Goal: Information Seeking & Learning: Find specific fact

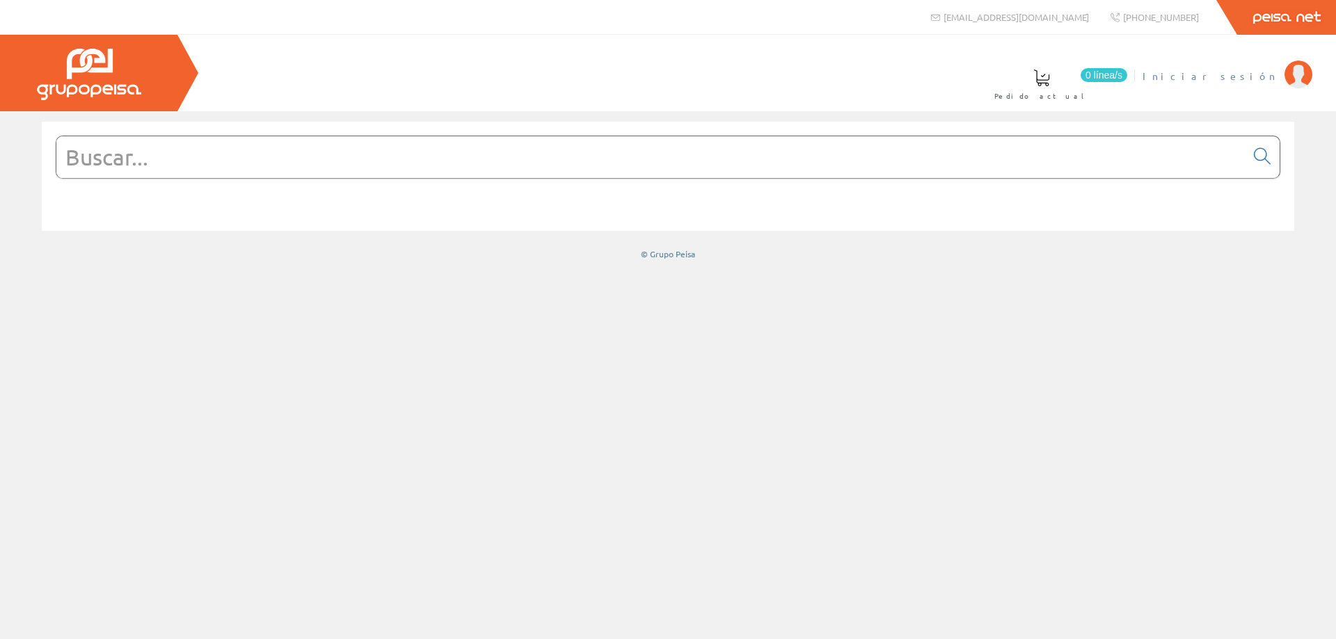
click at [1001, 70] on span "Iniciar sesión" at bounding box center [1209, 76] width 135 height 14
click at [238, 156] on input "text" at bounding box center [650, 157] width 1189 height 42
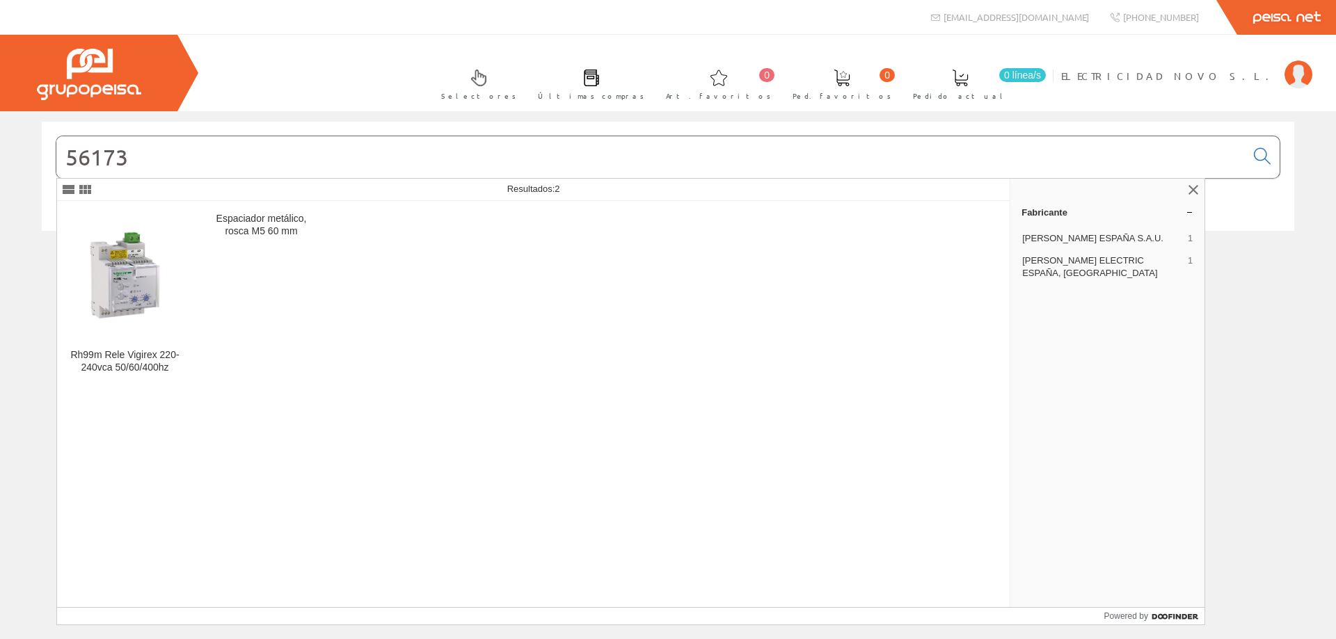
type input "56173"
click at [141, 289] on img at bounding box center [124, 274] width 113 height 113
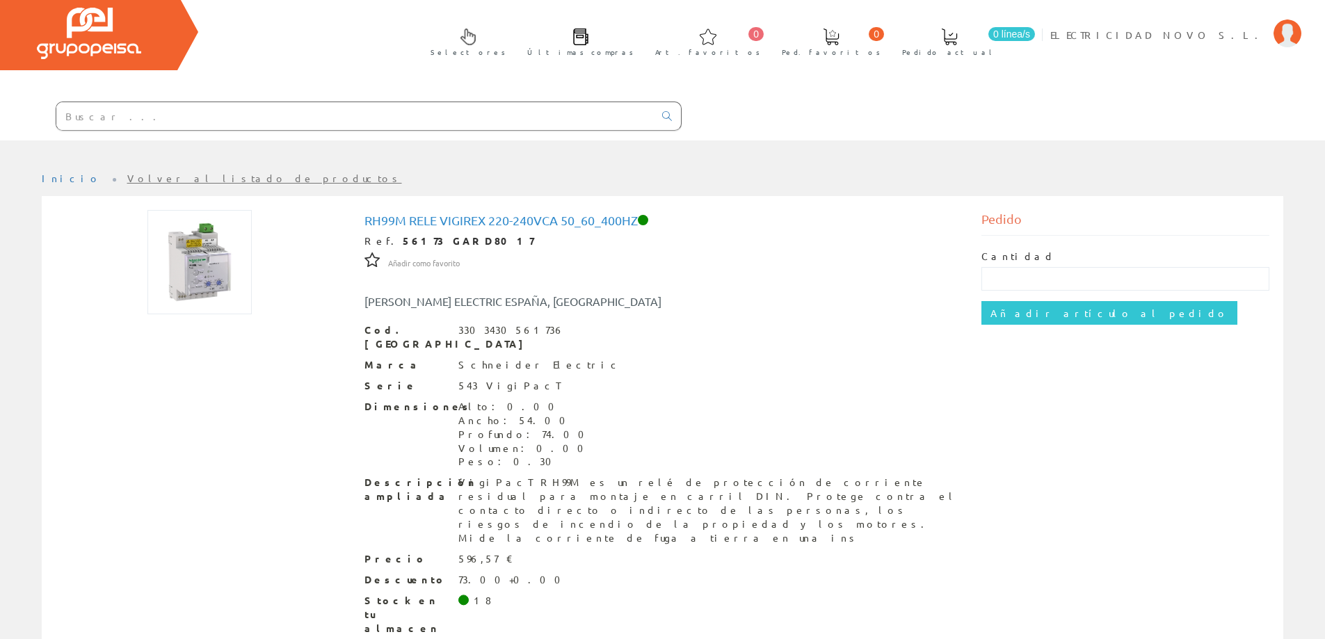
scroll to position [63, 0]
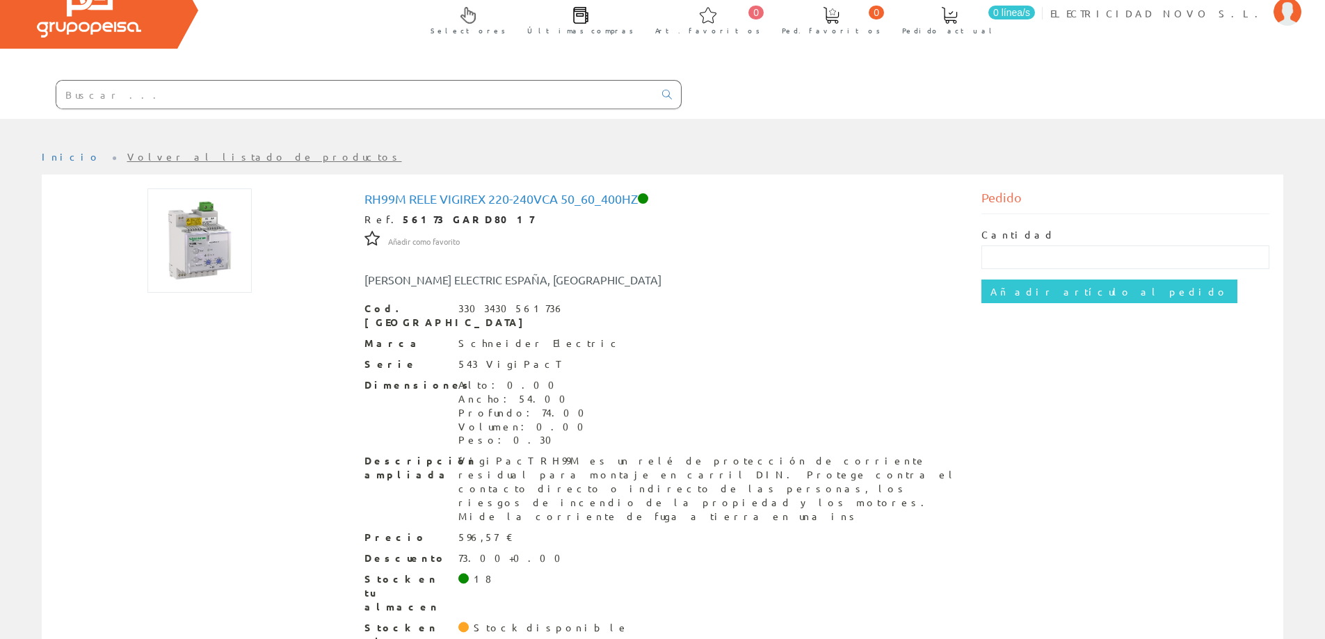
click at [215, 95] on input "text" at bounding box center [355, 95] width 598 height 28
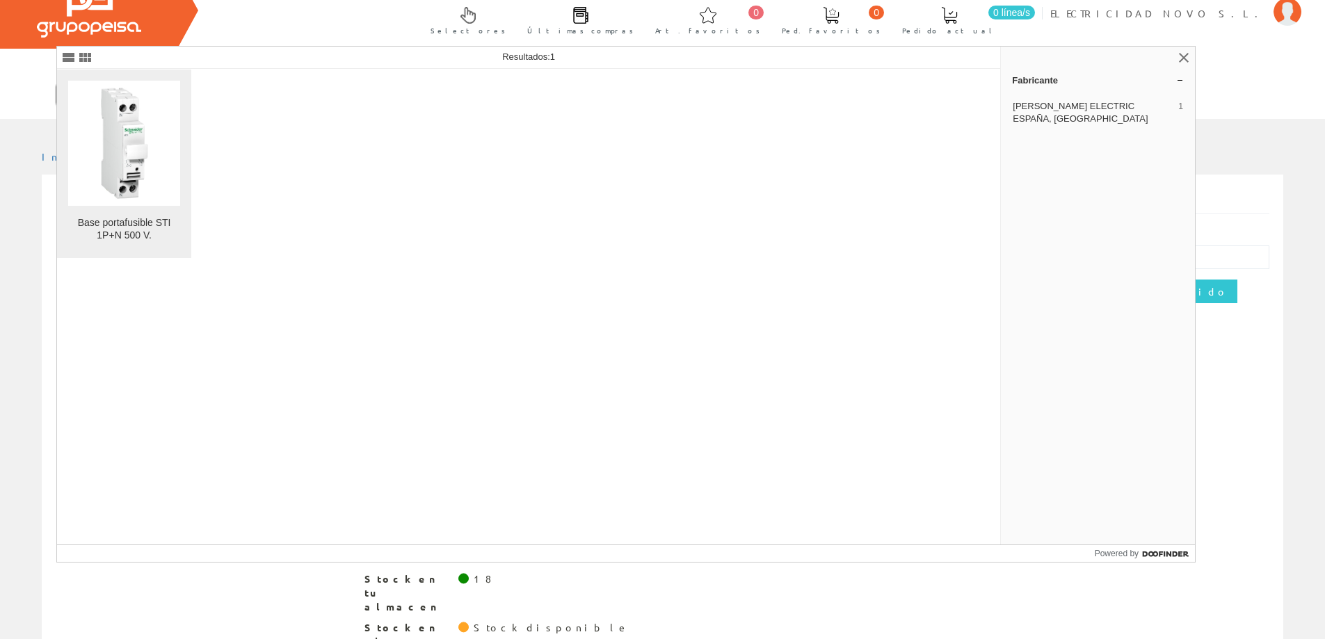
type input "a9n15646"
click at [168, 131] on img at bounding box center [124, 143] width 112 height 112
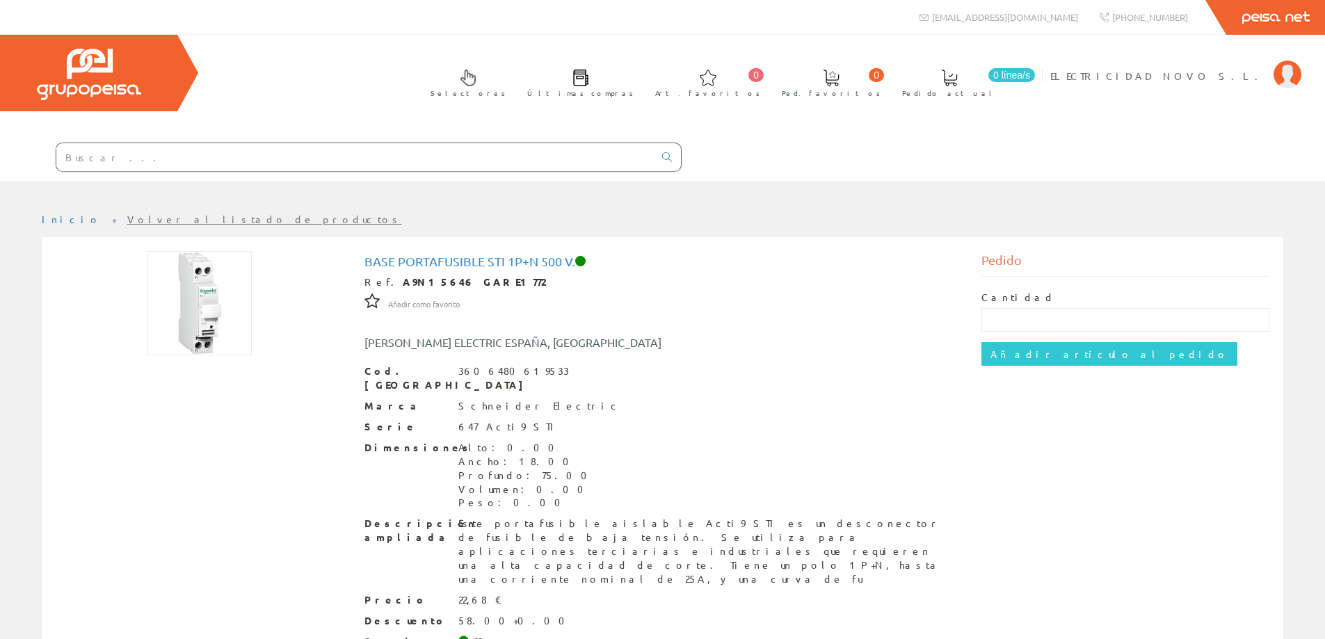
click at [157, 170] on input "text" at bounding box center [355, 157] width 598 height 28
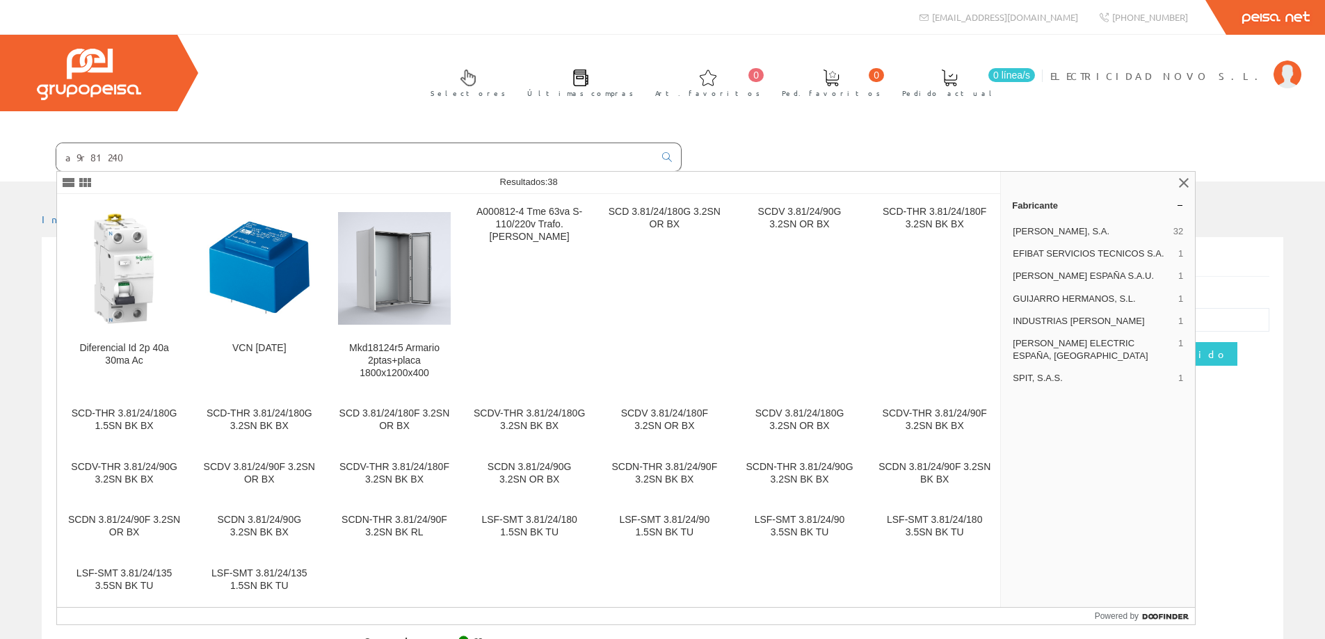
type input "a9r81240"
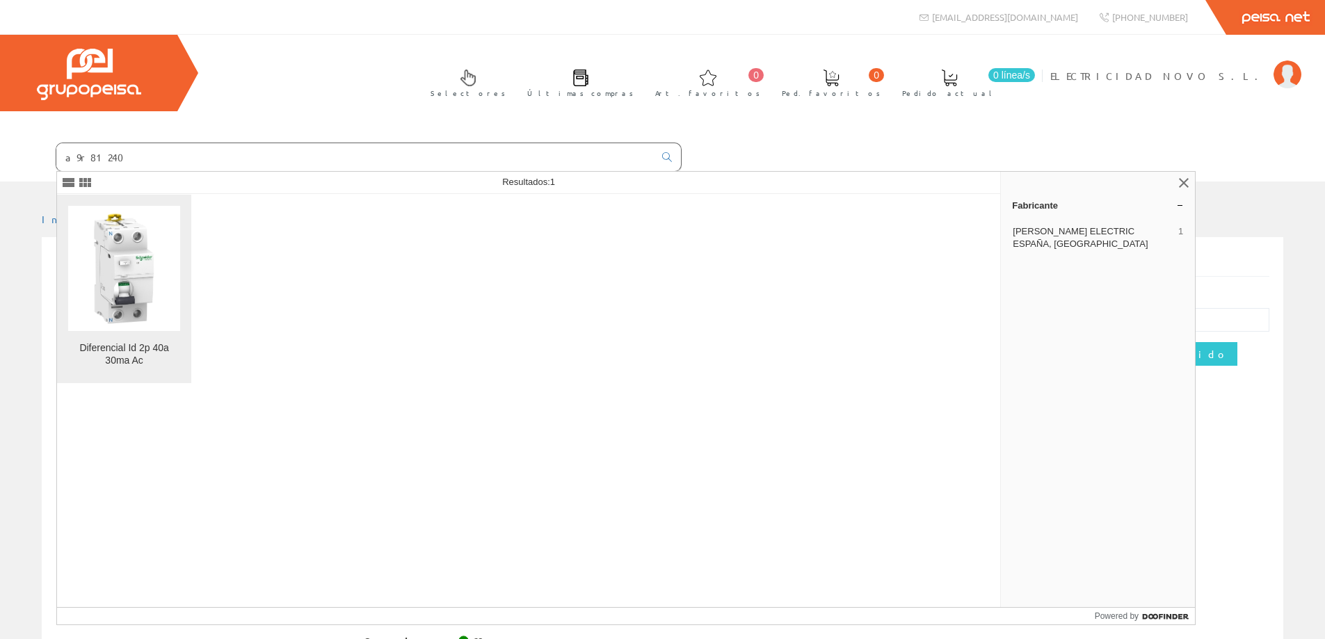
click at [137, 250] on img at bounding box center [124, 268] width 112 height 112
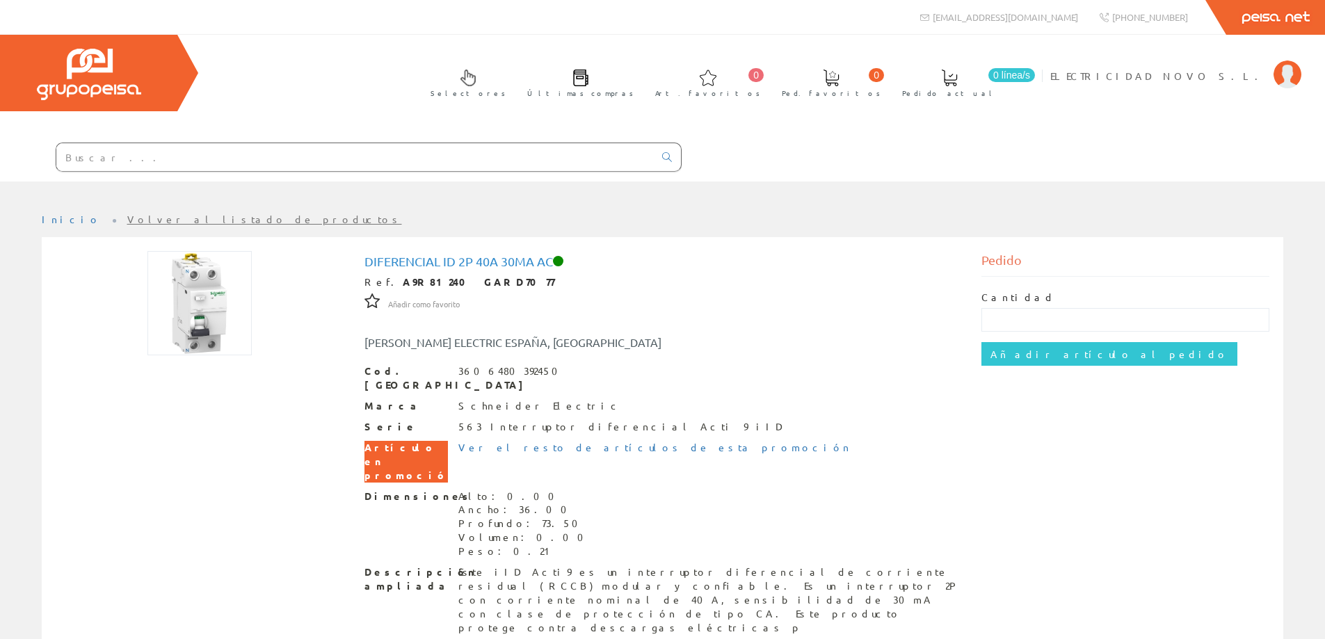
click at [122, 161] on input "text" at bounding box center [355, 157] width 598 height 28
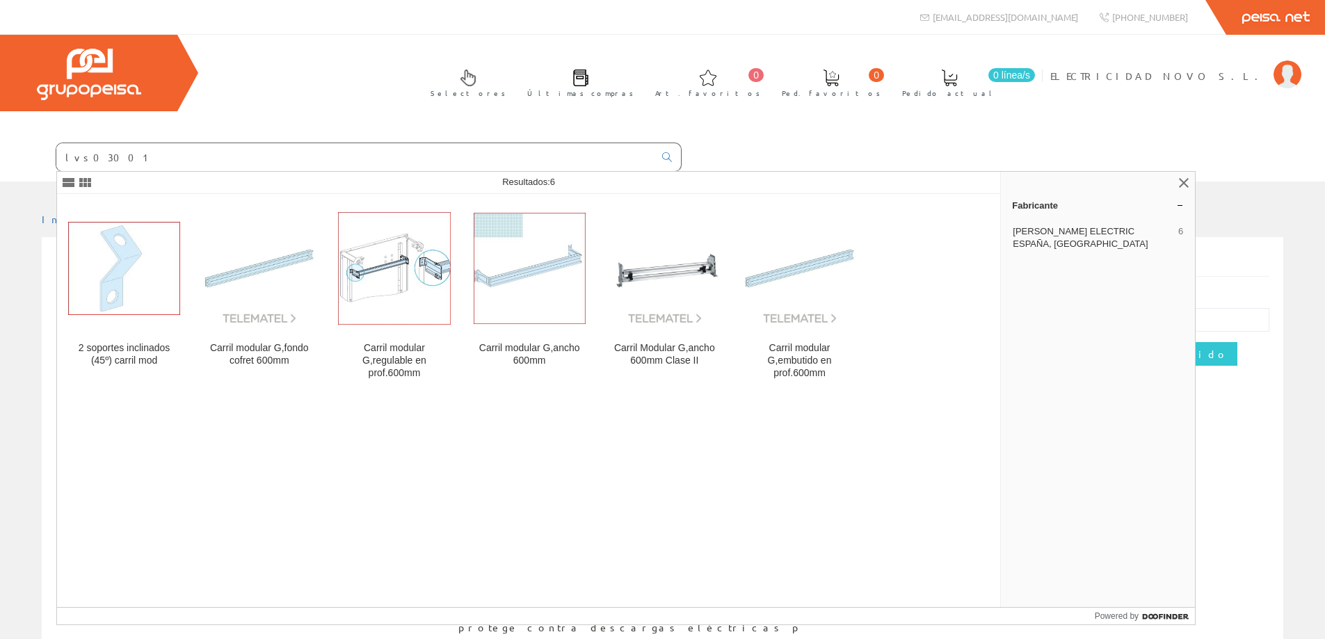
type input "lvs03001"
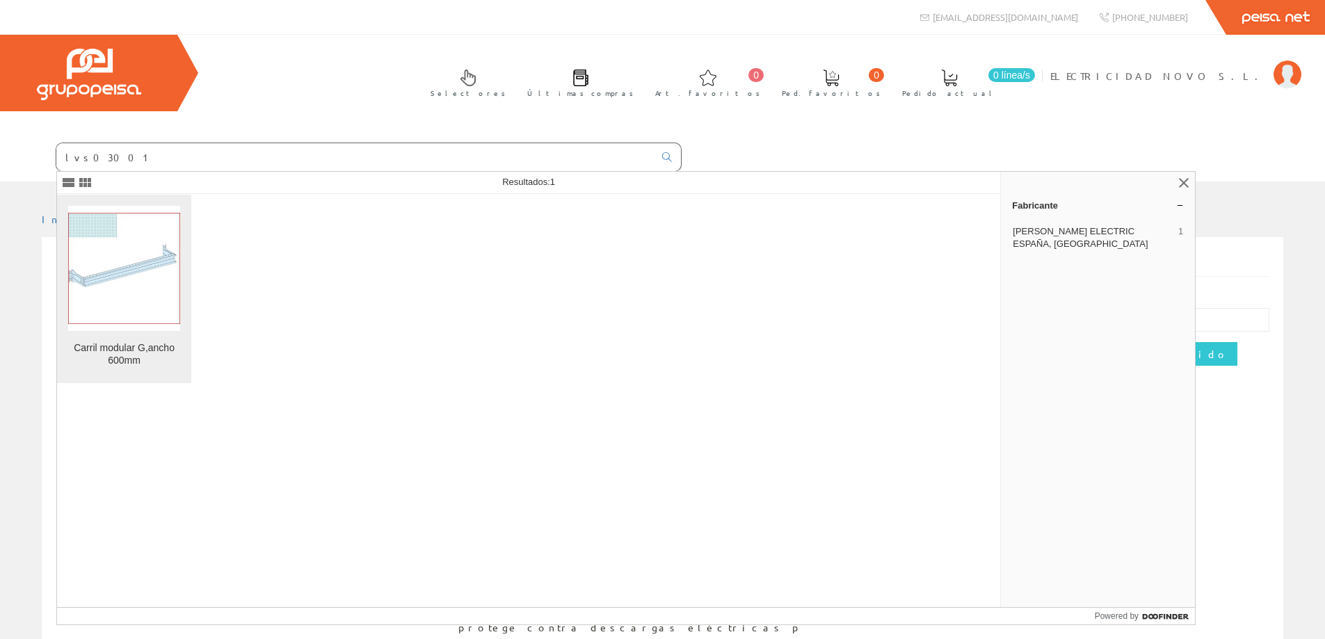
click at [111, 238] on img at bounding box center [124, 268] width 112 height 111
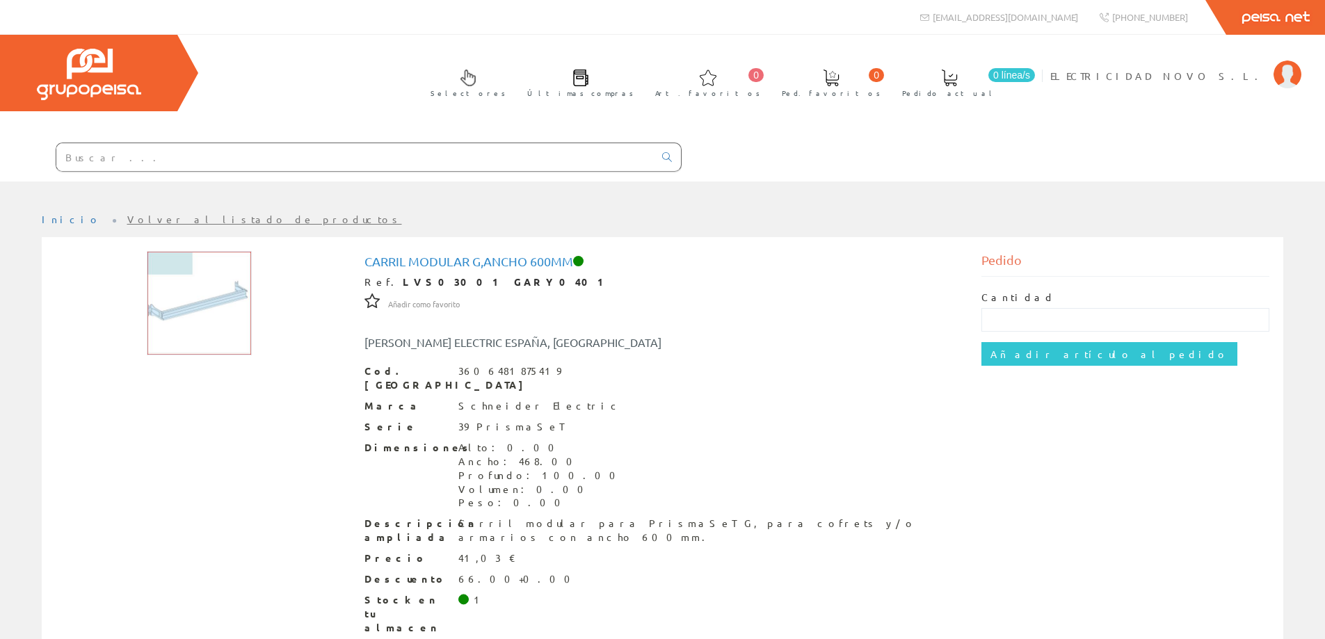
click at [151, 168] on input "text" at bounding box center [355, 157] width 598 height 28
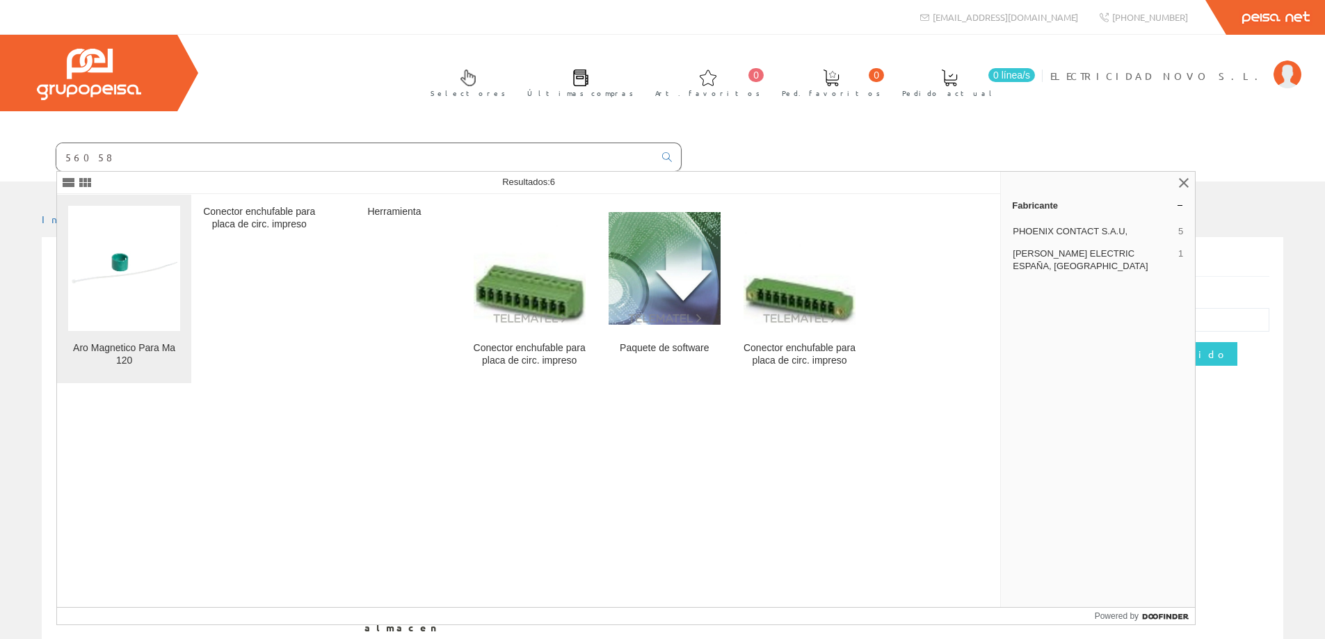
type input "56058"
click at [121, 340] on link "Aro Magnetico Para Ma 120" at bounding box center [124, 289] width 134 height 189
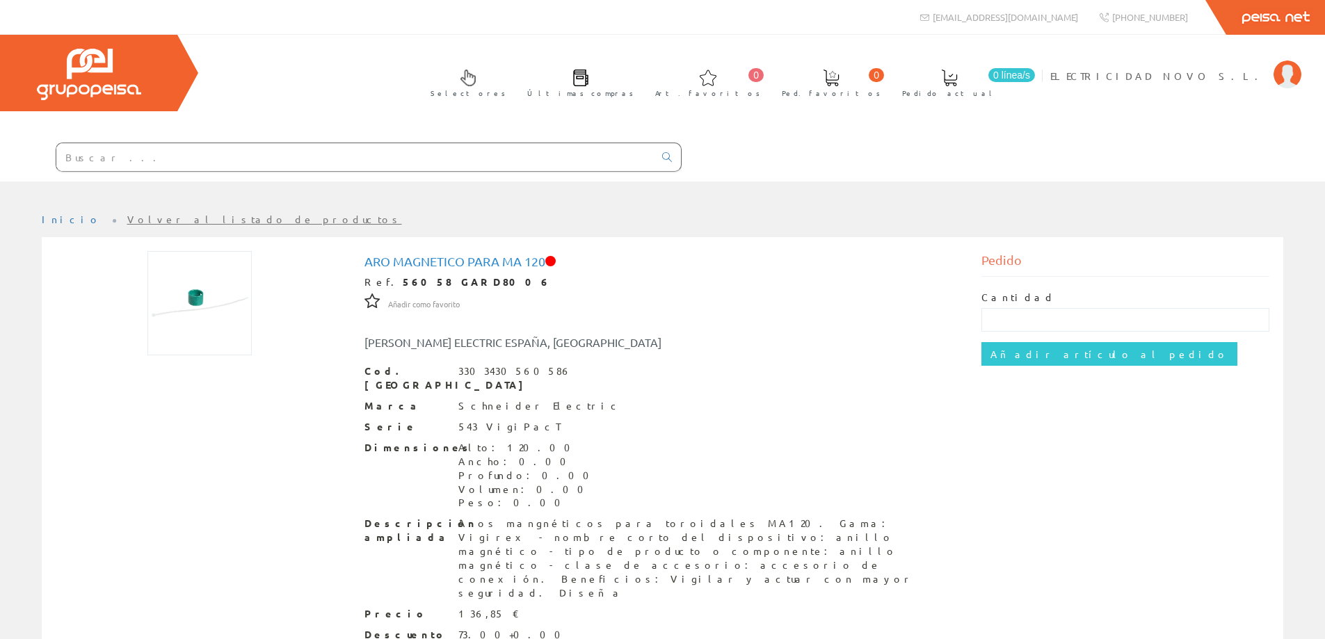
click at [93, 152] on input "text" at bounding box center [355, 157] width 598 height 28
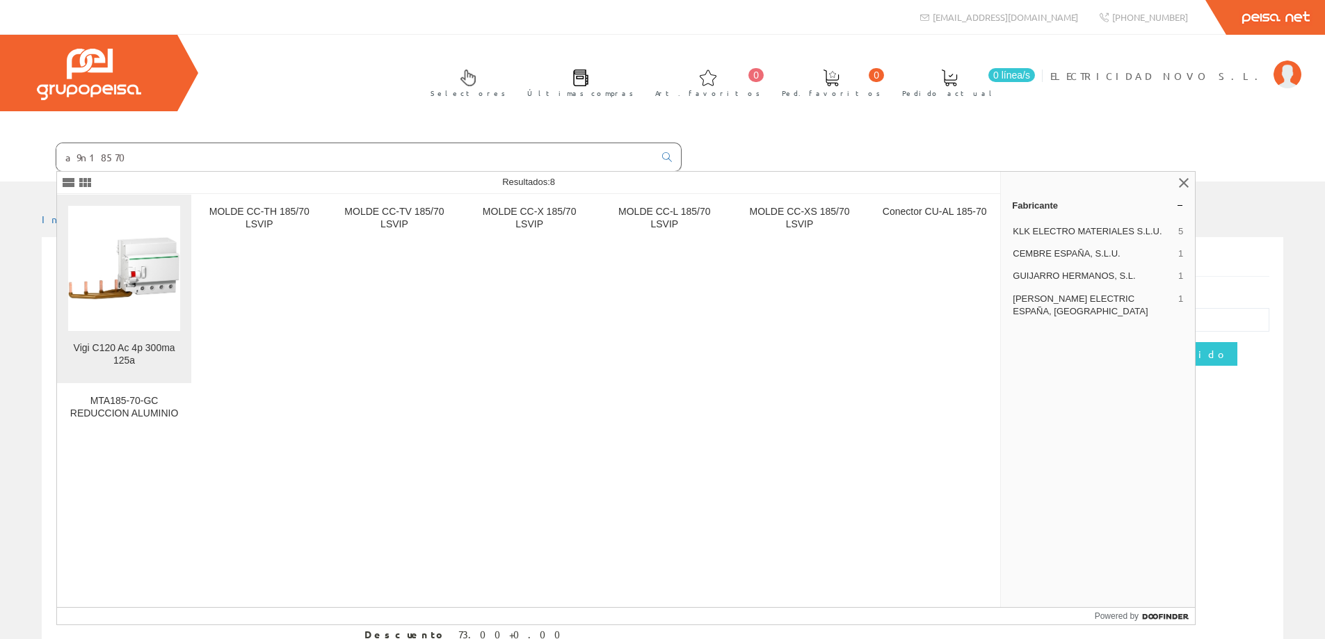
type input "a9n18570"
click at [110, 297] on img at bounding box center [124, 268] width 112 height 112
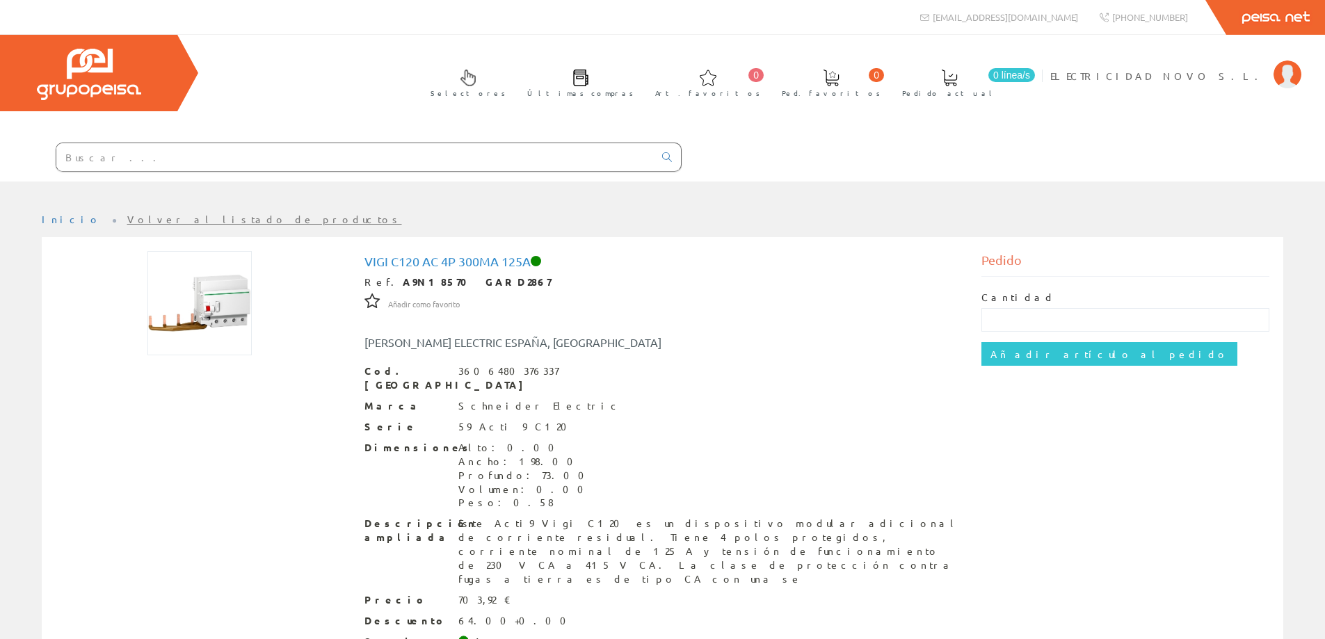
scroll to position [63, 0]
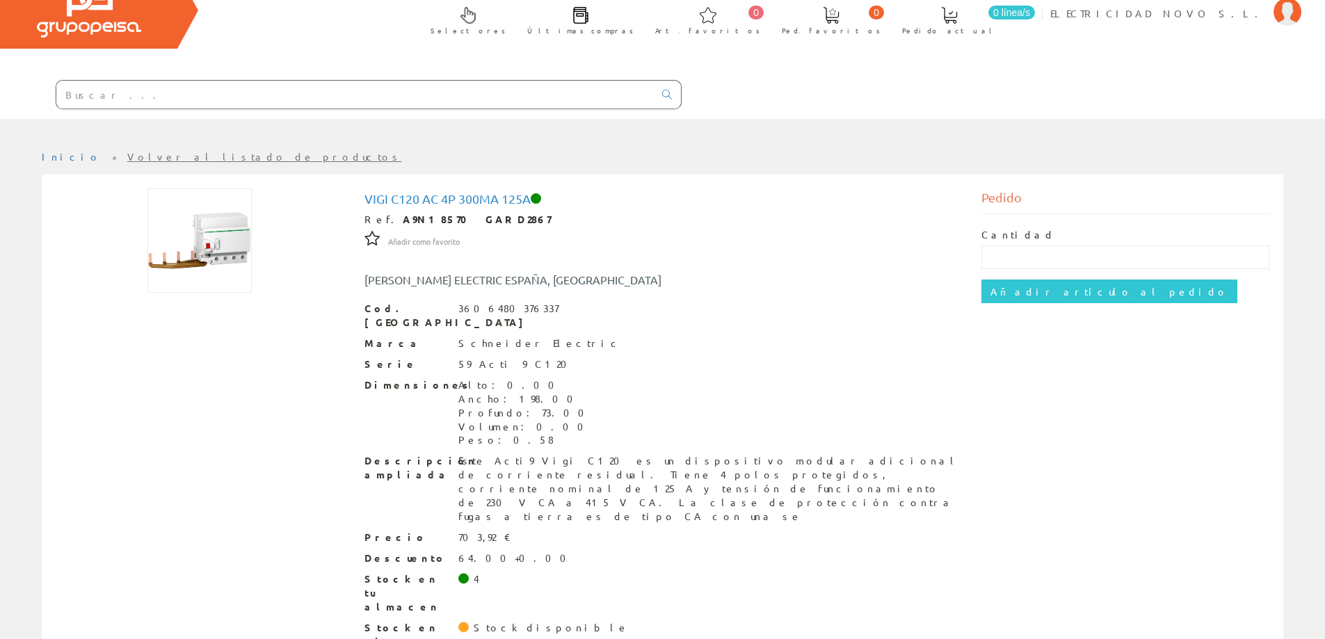
click at [212, 93] on input "text" at bounding box center [355, 95] width 598 height 28
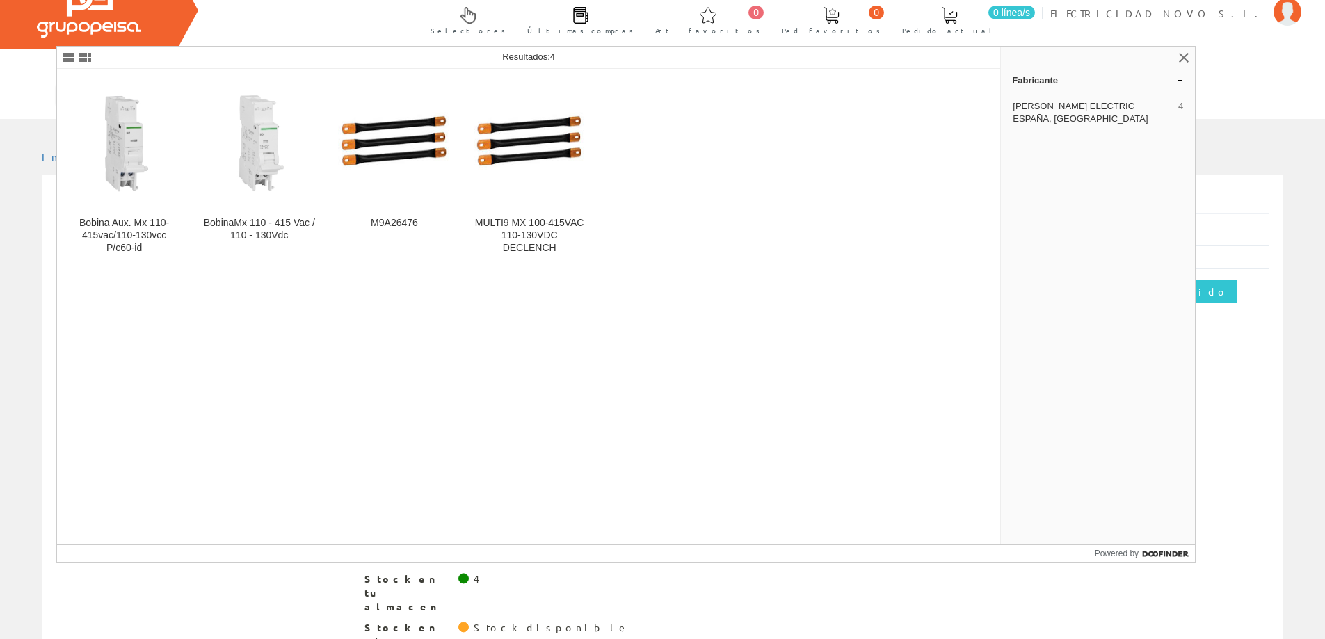
type input "a9a26476"
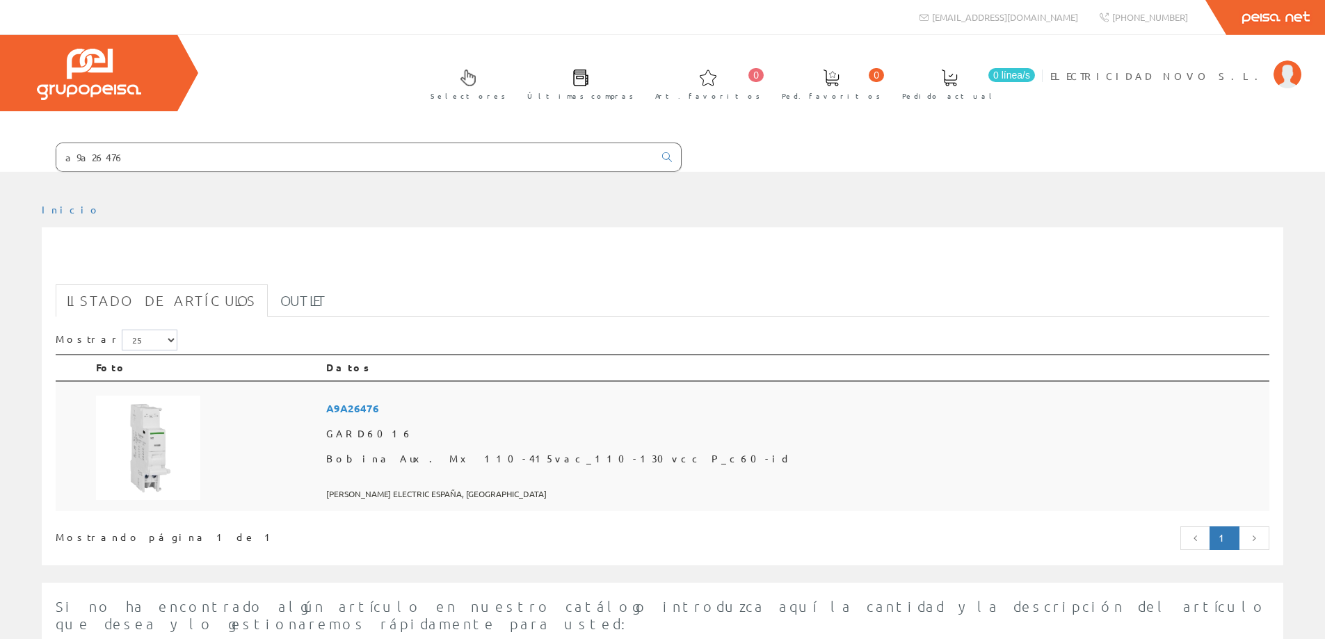
click at [163, 434] on img at bounding box center [148, 448] width 104 height 104
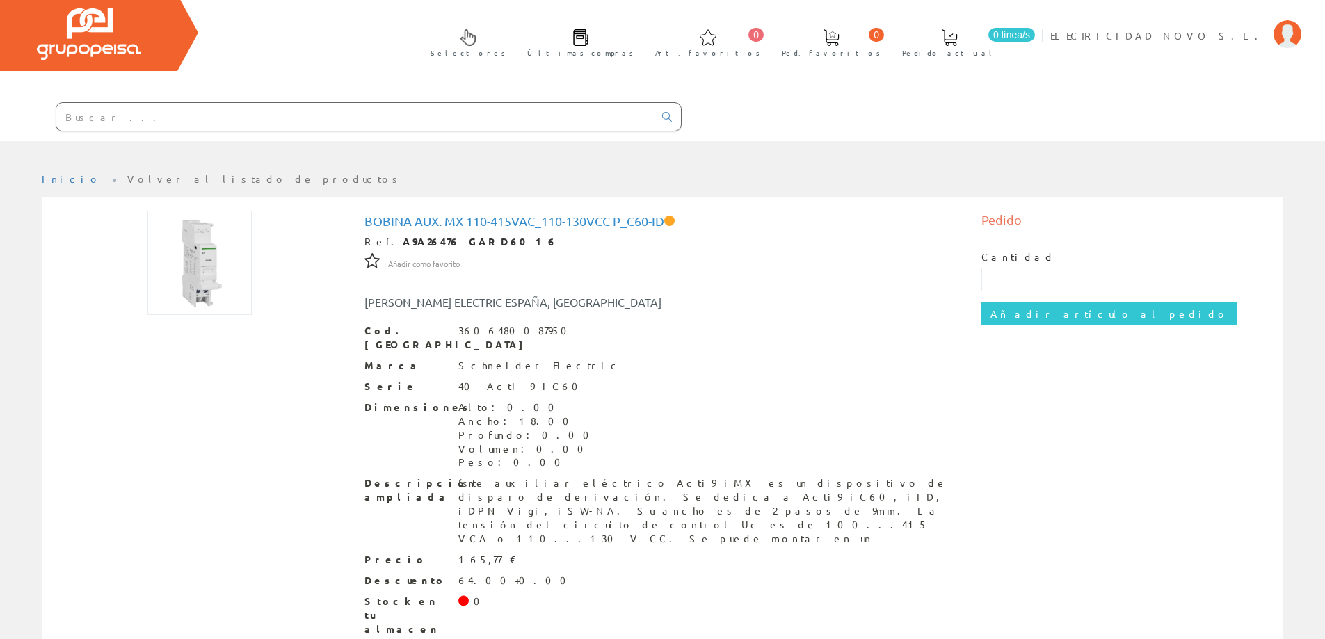
scroll to position [63, 0]
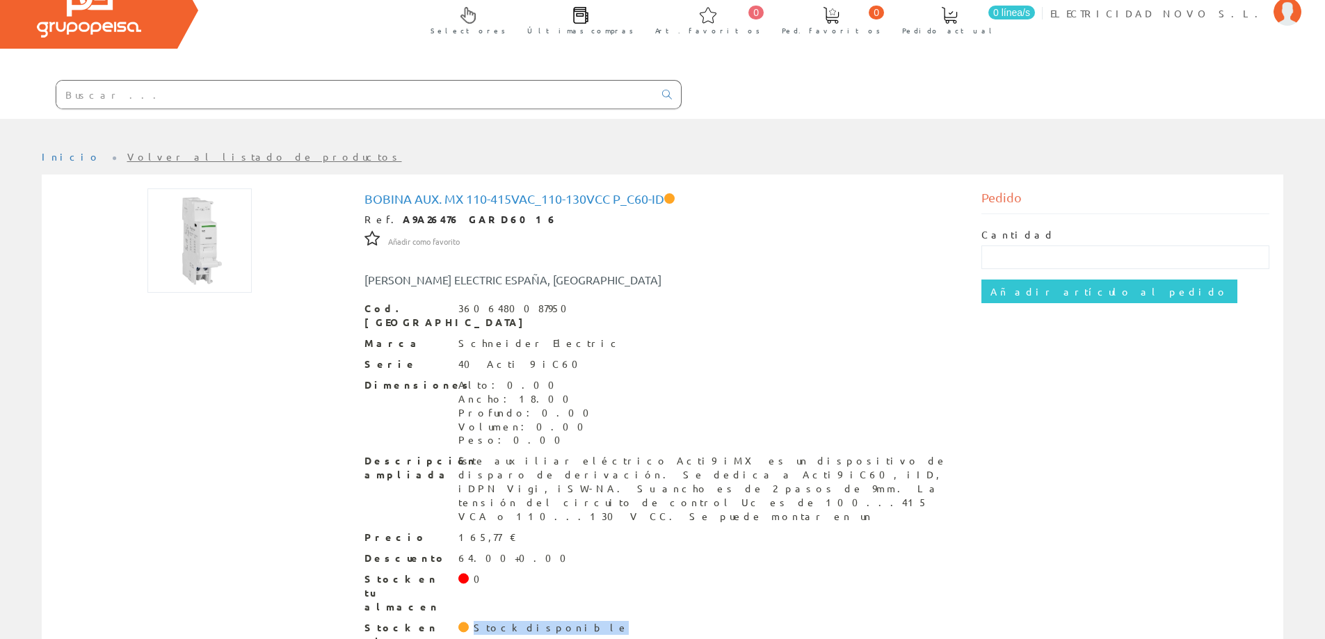
drag, startPoint x: 475, startPoint y: 571, endPoint x: 554, endPoint y: 571, distance: 79.3
click at [554, 621] on div "Stock en el resto del grupo Stock disponible" at bounding box center [663, 642] width 597 height 42
